Goal: Browse casually

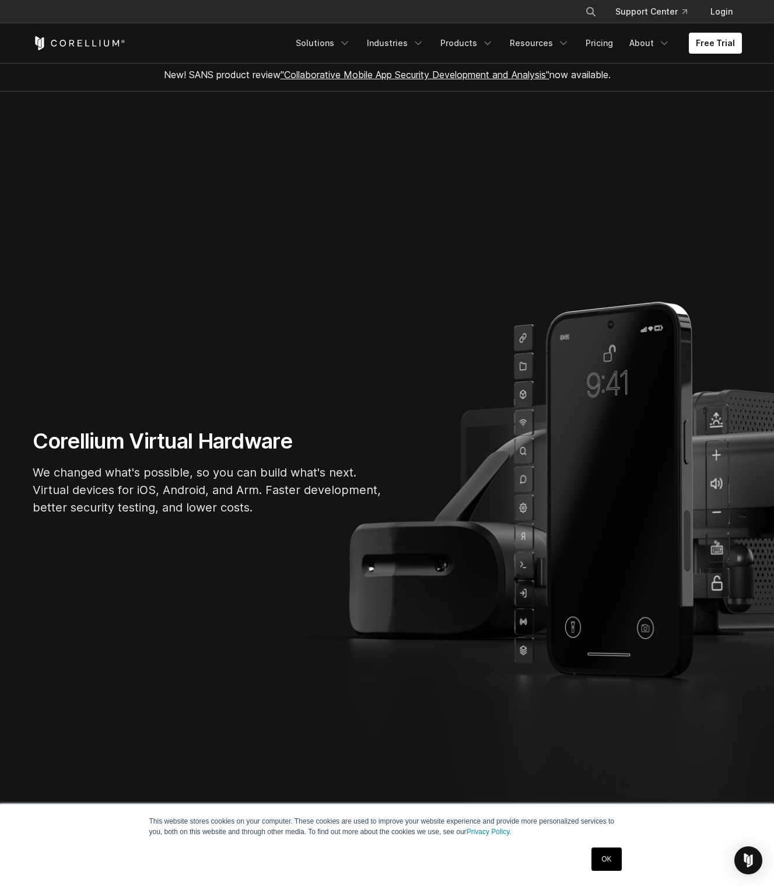
scroll to position [8, 0]
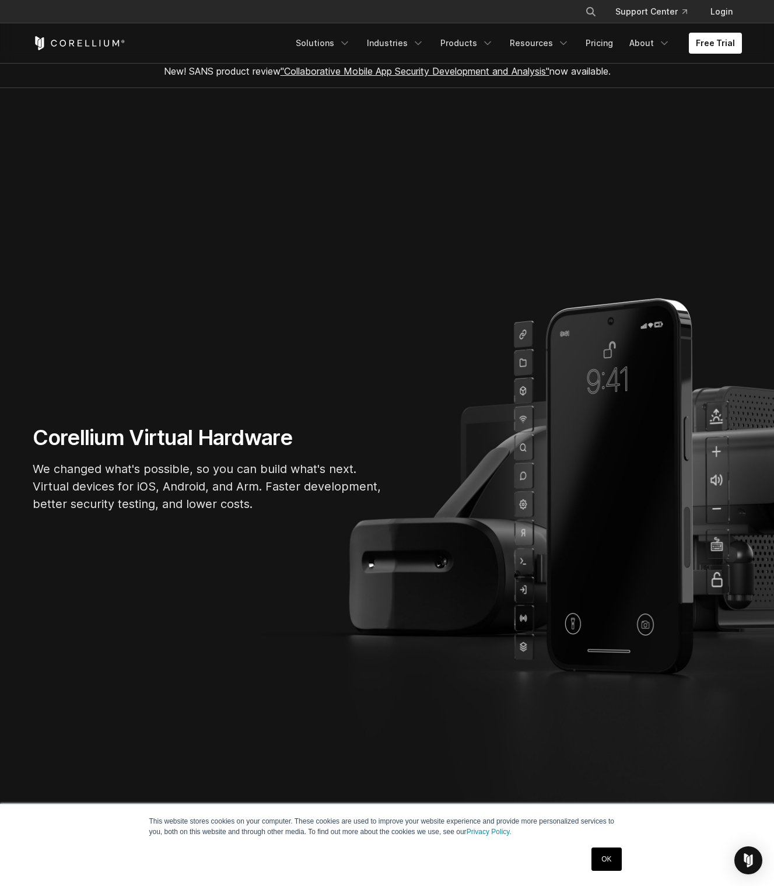
click at [139, 630] on section "Corellium Virtual Hardware We changed what's possible, so you can build what's …" at bounding box center [387, 473] width 774 height 771
click at [244, 534] on section "Corellium Virtual Hardware We changed what's possible, so you can build what's …" at bounding box center [387, 473] width 774 height 771
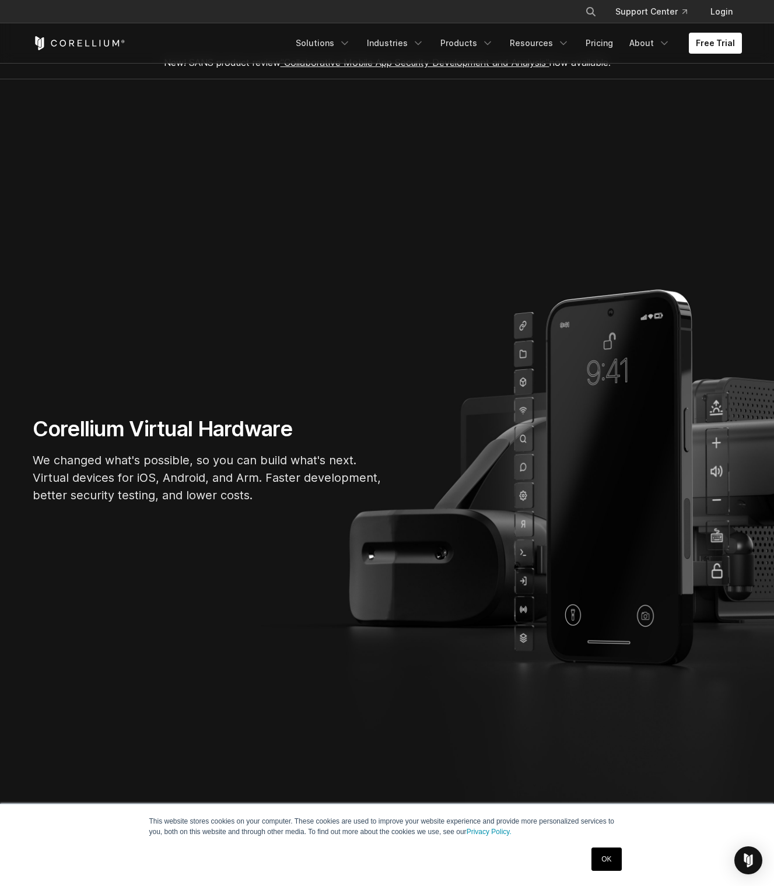
drag, startPoint x: 721, startPoint y: 471, endPoint x: 595, endPoint y: 471, distance: 125.9
click at [595, 471] on div "Corellium Virtual Hardware We changed what's possible, so you can build what's …" at bounding box center [387, 464] width 732 height 97
drag, startPoint x: 529, startPoint y: 464, endPoint x: 388, endPoint y: 455, distance: 140.8
click at [399, 456] on div "Corellium Virtual Hardware We changed what's possible, so you can build what's …" at bounding box center [387, 464] width 732 height 97
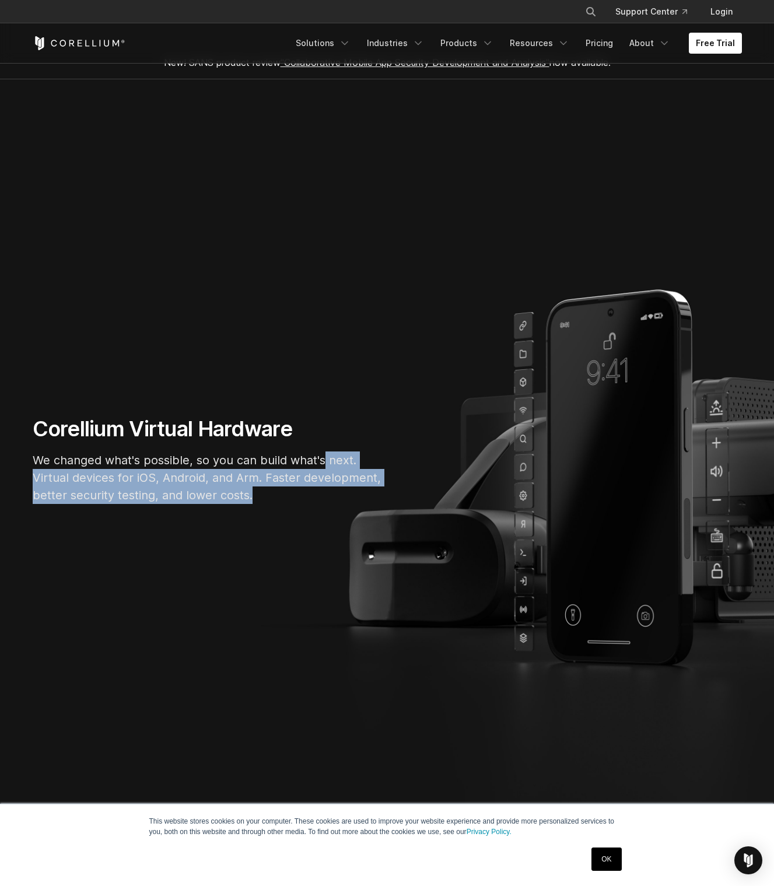
drag, startPoint x: 600, startPoint y: 499, endPoint x: 669, endPoint y: 528, distance: 75.3
click at [667, 528] on section "Corellium Virtual Hardware We changed what's possible, so you can build what's …" at bounding box center [387, 464] width 774 height 771
click at [671, 528] on section "Corellium Virtual Hardware We changed what's possible, so you can build what's …" at bounding box center [387, 464] width 774 height 771
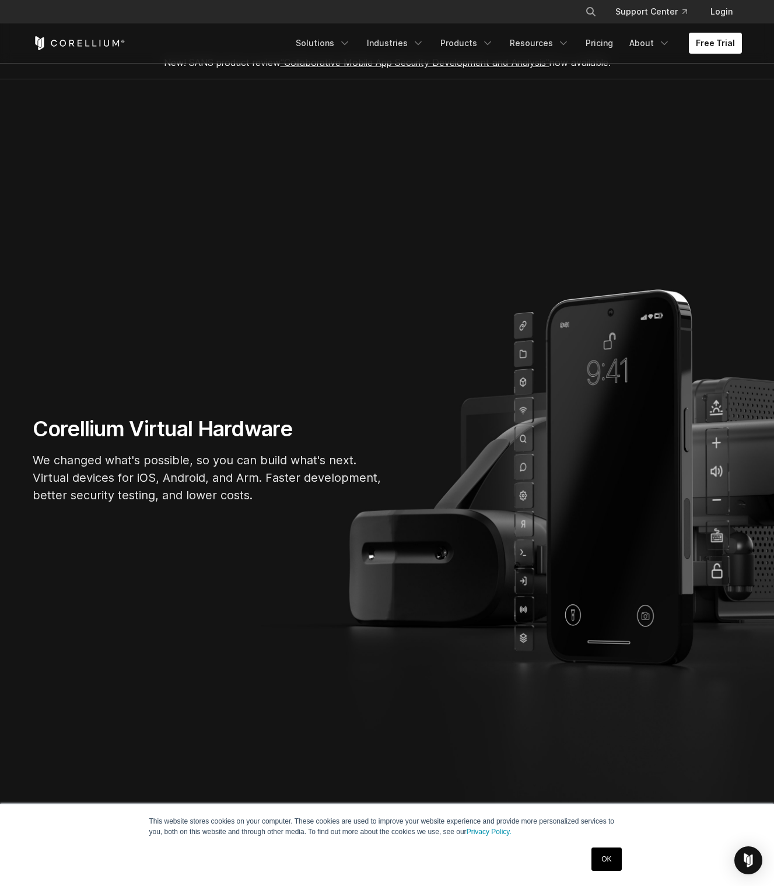
click at [669, 526] on section "Corellium Virtual Hardware We changed what's possible, so you can build what's …" at bounding box center [387, 464] width 774 height 771
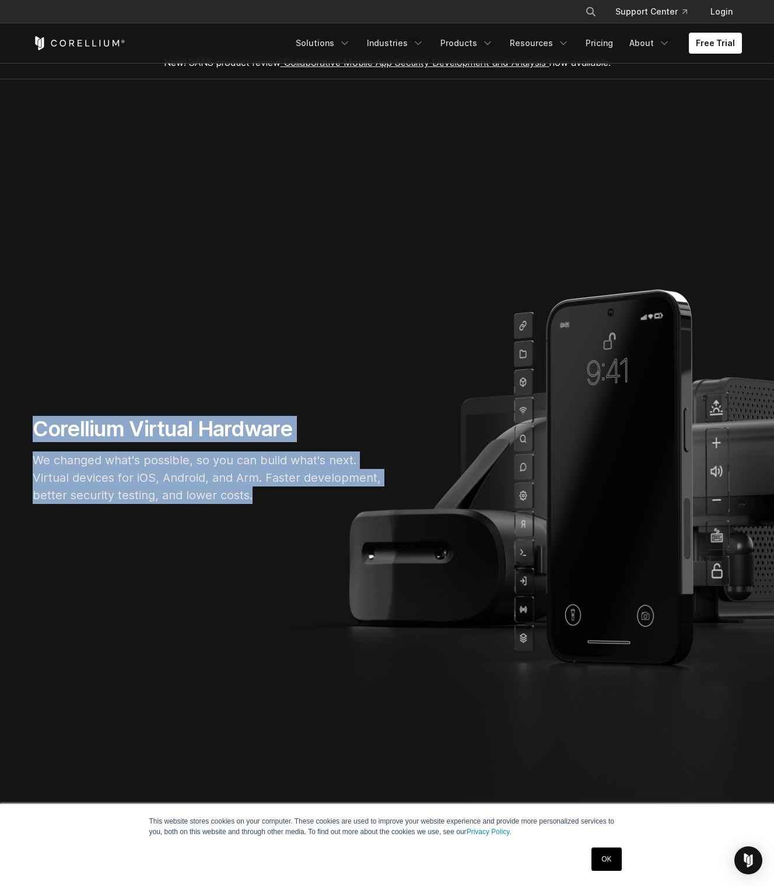
drag, startPoint x: 415, startPoint y: 208, endPoint x: 739, endPoint y: 669, distance: 564.2
click at [739, 669] on section "Corellium Virtual Hardware We changed what's possible, so you can build what's …" at bounding box center [387, 464] width 774 height 771
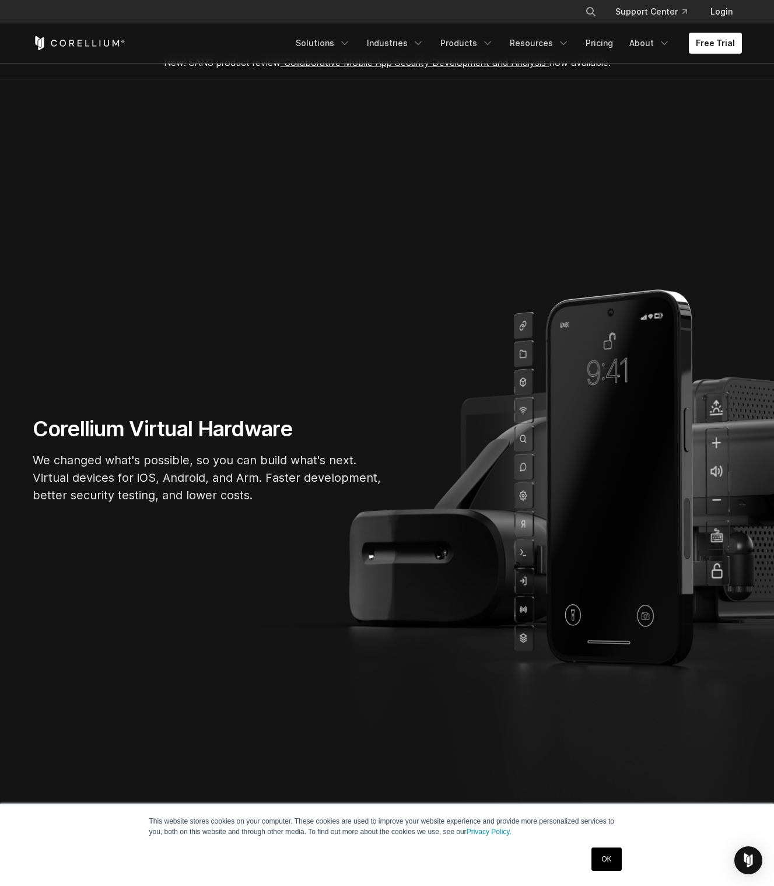
click at [507, 693] on section "Corellium Virtual Hardware We changed what's possible, so you can build what's …" at bounding box center [387, 464] width 774 height 771
